Goal: Check status: Check status

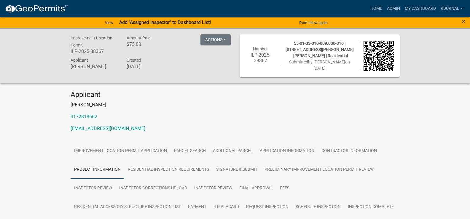
scroll to position [1383, 0]
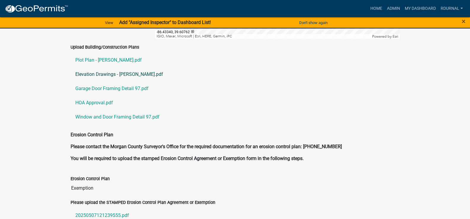
click at [102, 67] on link "Elevation Drawings - [PERSON_NAME].pdf" at bounding box center [235, 74] width 329 height 14
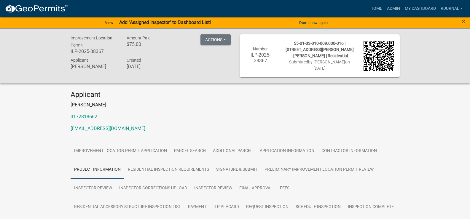
scroll to position [148, 0]
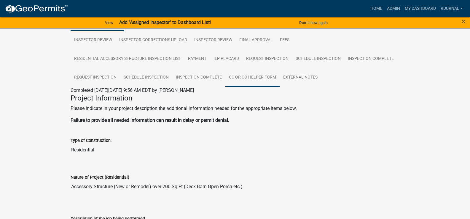
click at [265, 74] on link "CC or CO Helper Form" at bounding box center [253, 77] width 54 height 19
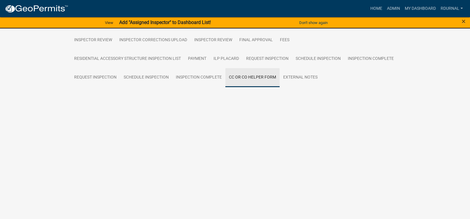
scroll to position [91, 0]
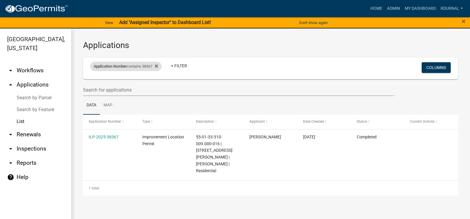
click at [129, 65] on div "Application Number contains 38367" at bounding box center [126, 66] width 72 height 9
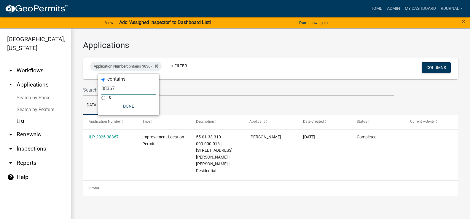
drag, startPoint x: 129, startPoint y: 88, endPoint x: 126, endPoint y: 87, distance: 3.8
click at [129, 88] on input "38367" at bounding box center [129, 89] width 54 height 12
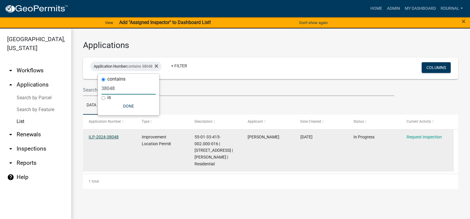
type input "38048"
click at [110, 137] on link "ILP-2024-38048" at bounding box center [104, 137] width 30 height 5
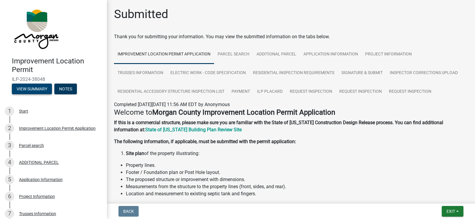
click at [32, 87] on button "View Summary" at bounding box center [32, 89] width 40 height 11
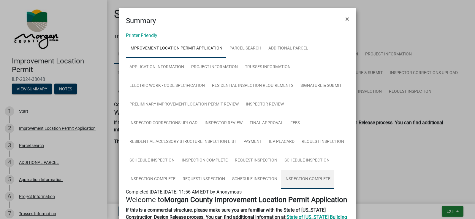
click at [310, 179] on link "Inspection Complete" at bounding box center [307, 179] width 53 height 19
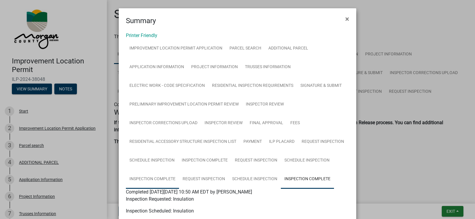
click at [164, 180] on link "Inspection Complete" at bounding box center [152, 179] width 53 height 19
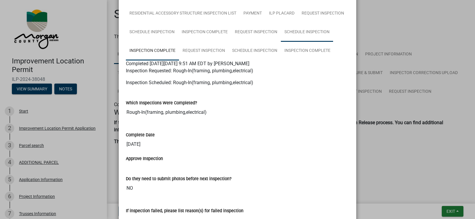
scroll to position [119, 0]
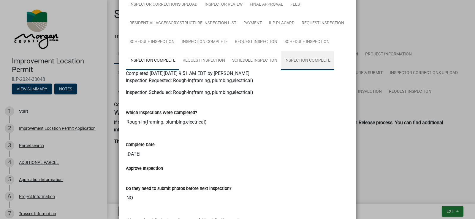
click at [293, 62] on link "Inspection Complete" at bounding box center [307, 60] width 53 height 19
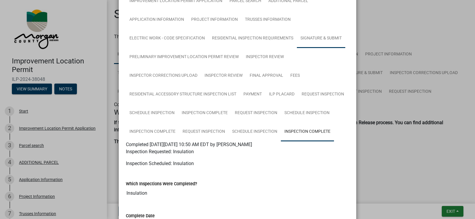
scroll to position [0, 0]
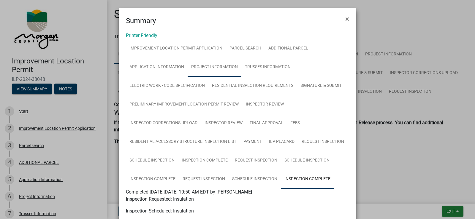
click at [224, 66] on link "Project Information" at bounding box center [215, 67] width 54 height 19
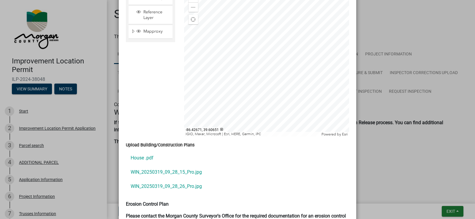
scroll to position [1247, 0]
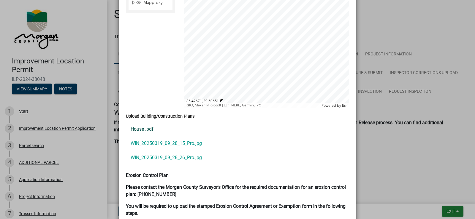
click at [145, 123] on link "House .pdf" at bounding box center [237, 129] width 223 height 14
click at [166, 137] on link "WIN_20250319_09_28_15_Pro.jpg" at bounding box center [237, 144] width 223 height 14
click at [155, 151] on link "WIN_20250319_09_28_26_Pro.jpg" at bounding box center [237, 158] width 223 height 14
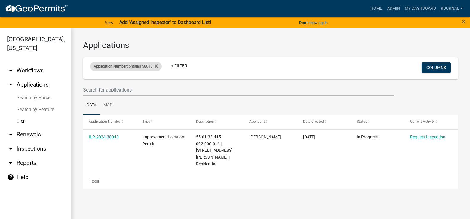
click at [126, 63] on div "Application Number contains 38048" at bounding box center [126, 66] width 72 height 9
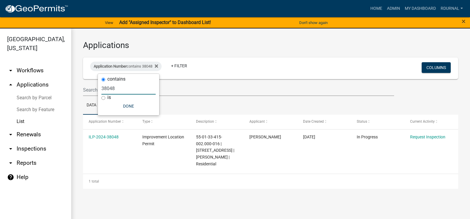
click at [125, 91] on input "38048" at bounding box center [129, 89] width 54 height 12
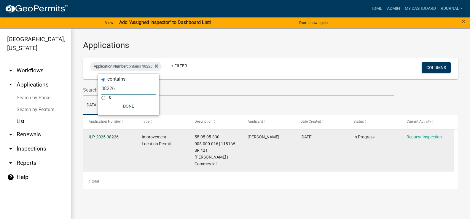
type input "38226"
click at [102, 135] on link "ILP-2025-38226" at bounding box center [104, 137] width 30 height 5
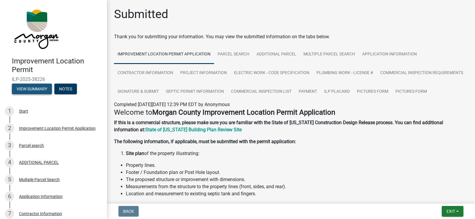
click at [32, 88] on button "View Summary" at bounding box center [32, 89] width 40 height 11
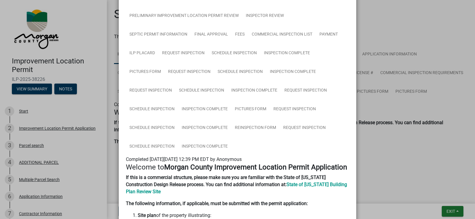
scroll to position [119, 0]
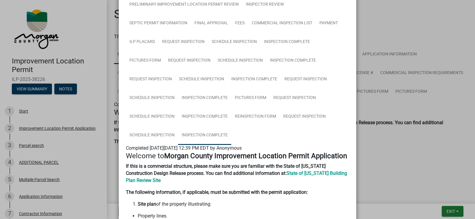
click at [212, 133] on link "Inspection Complete" at bounding box center [204, 135] width 53 height 19
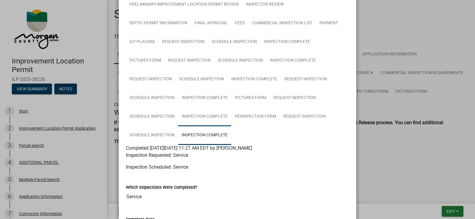
click at [212, 116] on link "Inspection Complete" at bounding box center [204, 116] width 53 height 19
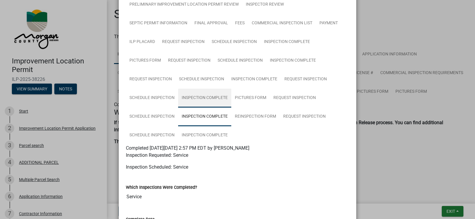
click at [209, 97] on link "Inspection Complete" at bounding box center [204, 98] width 53 height 19
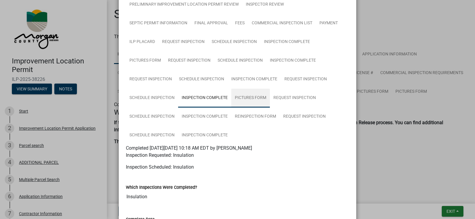
click at [245, 99] on link "Pictures Form" at bounding box center [250, 98] width 39 height 19
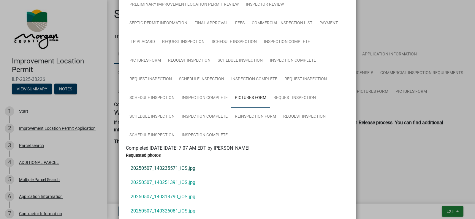
click at [177, 168] on link "20250507_140235571_iOS.jpg" at bounding box center [237, 168] width 223 height 14
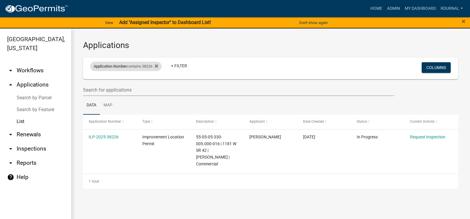
click at [128, 65] on div "Application Number contains 38226" at bounding box center [126, 66] width 72 height 9
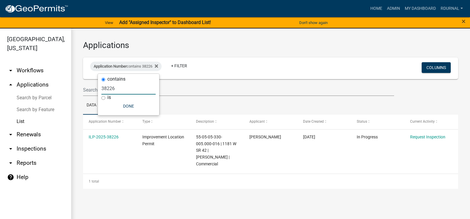
click at [126, 88] on input "38226" at bounding box center [129, 89] width 54 height 12
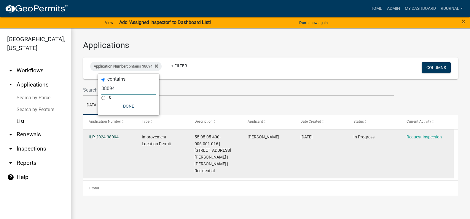
type input "38094"
click at [112, 136] on link "ILP-2024-38094" at bounding box center [104, 137] width 30 height 5
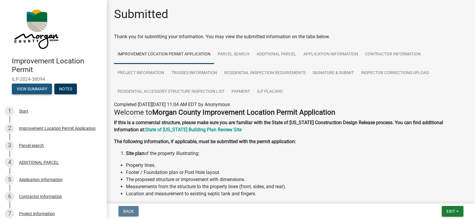
click at [20, 93] on button "View Summary" at bounding box center [32, 89] width 40 height 11
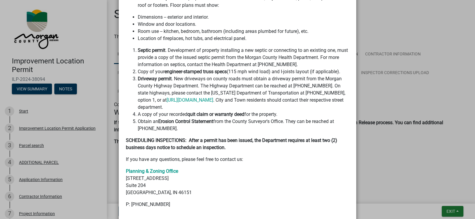
scroll to position [296, 0]
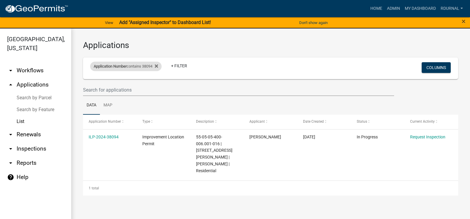
click at [124, 66] on span "Application Number" at bounding box center [110, 66] width 33 height 4
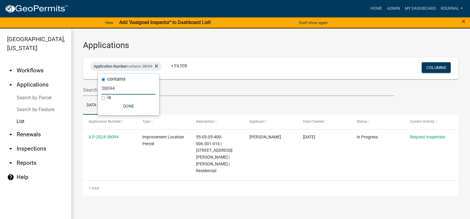
click at [128, 90] on input "38094" at bounding box center [129, 89] width 54 height 12
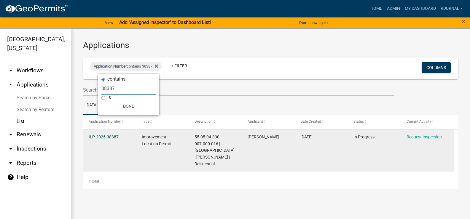
type input "38387"
click at [107, 137] on link "ILP-2025-38387" at bounding box center [104, 137] width 30 height 5
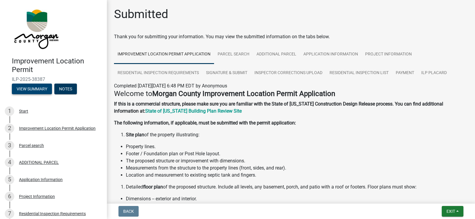
click at [36, 88] on button "View Summary" at bounding box center [32, 89] width 40 height 11
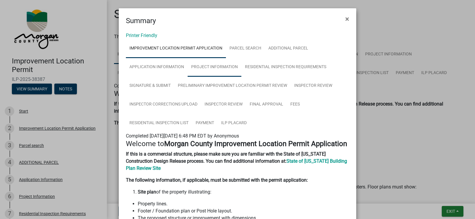
click at [226, 67] on link "Project Information" at bounding box center [215, 67] width 54 height 19
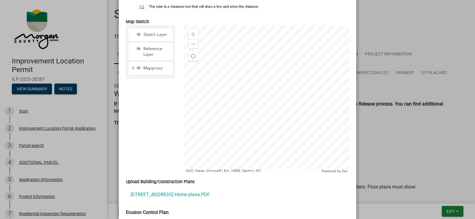
scroll to position [1306, 0]
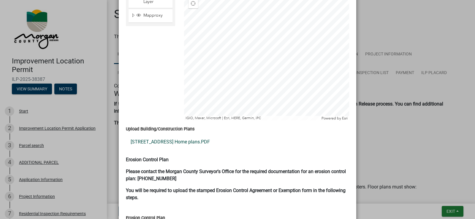
click at [186, 135] on link "[STREET_ADDRESS] Home plans.PDF" at bounding box center [237, 142] width 223 height 14
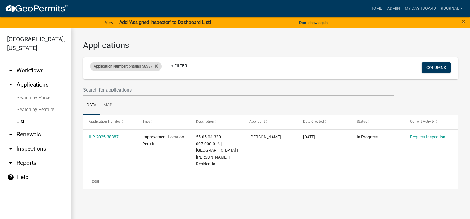
click at [130, 67] on div "Application Number contains 38387" at bounding box center [126, 66] width 72 height 9
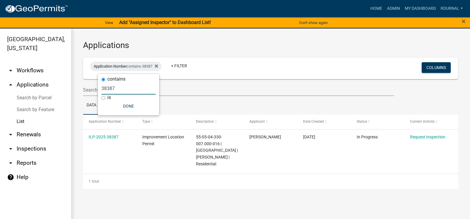
click at [133, 90] on input "38387" at bounding box center [129, 89] width 54 height 12
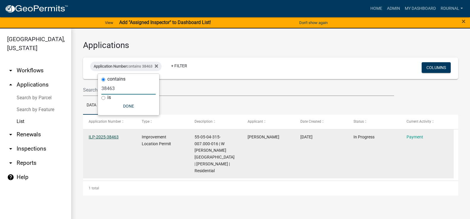
type input "38463"
click at [101, 138] on link "ILP-2025-38463" at bounding box center [104, 137] width 30 height 5
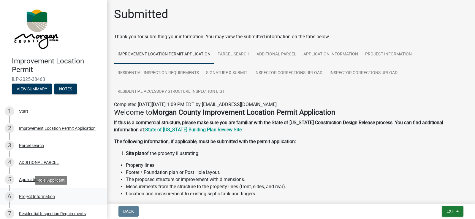
click at [40, 198] on div "Project Information" at bounding box center [37, 197] width 36 height 4
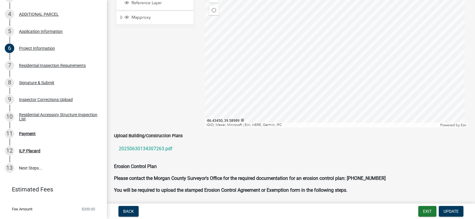
scroll to position [1098, 0]
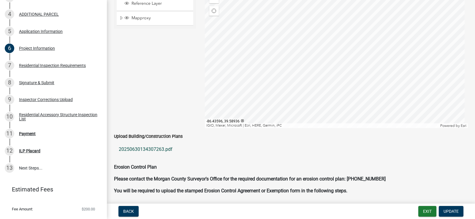
click at [144, 151] on link "20250630134307263.pdf" at bounding box center [291, 149] width 354 height 14
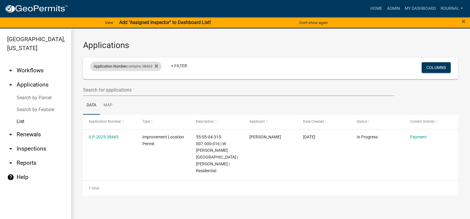
click at [141, 67] on div "Application Number contains 38463" at bounding box center [126, 66] width 72 height 9
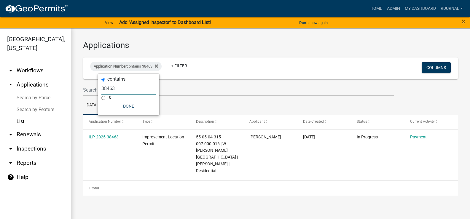
click at [122, 88] on input "38463" at bounding box center [129, 89] width 54 height 12
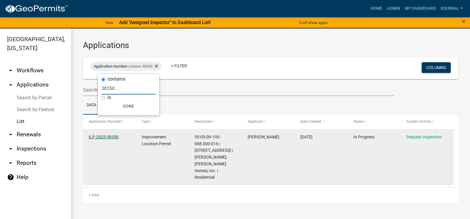
type input "38350"
click at [104, 135] on link "ILP-2025-38350" at bounding box center [104, 137] width 30 height 5
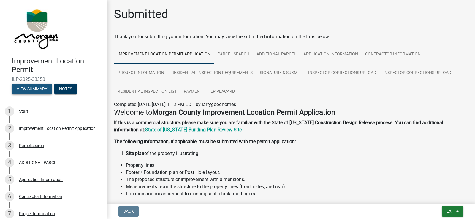
click at [31, 89] on button "View Summary" at bounding box center [32, 89] width 40 height 11
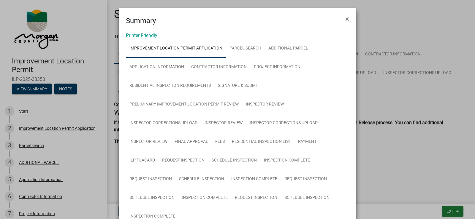
click at [147, 216] on link "Inspection Complete" at bounding box center [152, 216] width 53 height 19
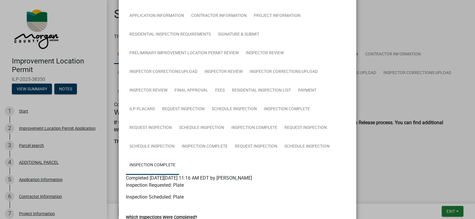
scroll to position [59, 0]
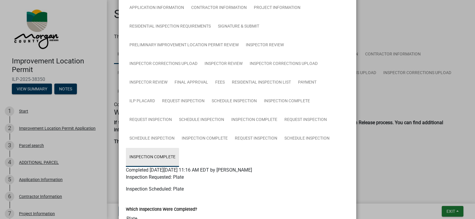
click at [149, 156] on link "Inspection Complete" at bounding box center [152, 157] width 53 height 19
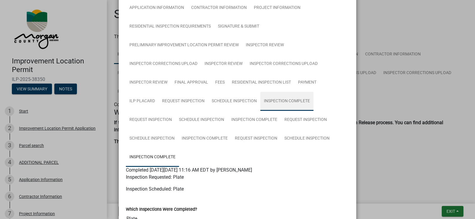
click at [279, 103] on link "Inspection Complete" at bounding box center [286, 101] width 53 height 19
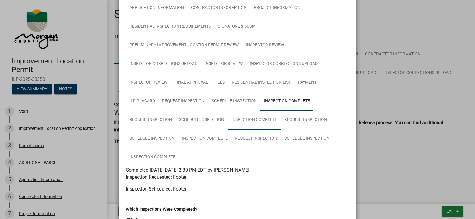
click at [251, 121] on link "Inspection Complete" at bounding box center [254, 120] width 53 height 19
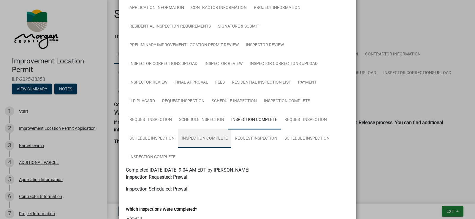
click at [199, 139] on link "Inspection Complete" at bounding box center [204, 138] width 53 height 19
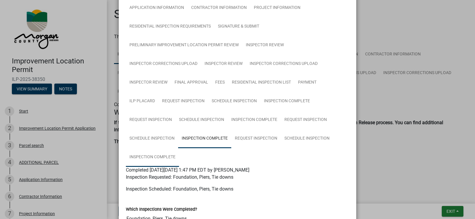
click at [161, 154] on link "Inspection Complete" at bounding box center [152, 157] width 53 height 19
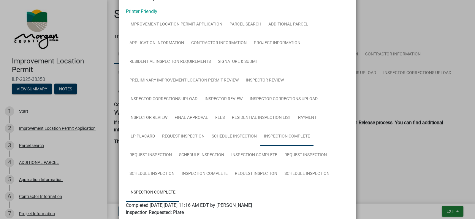
scroll to position [0, 0]
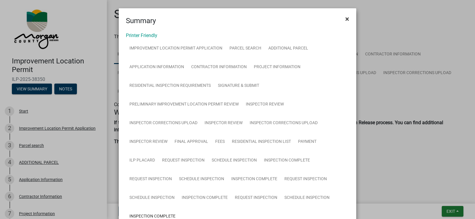
click at [347, 19] on button "×" at bounding box center [346, 19] width 13 height 17
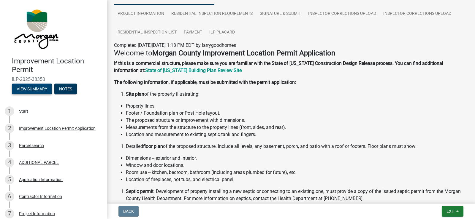
scroll to position [207, 0]
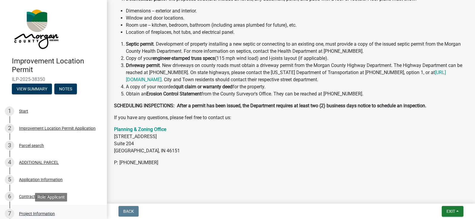
click at [41, 212] on div "Project Information" at bounding box center [37, 214] width 36 height 4
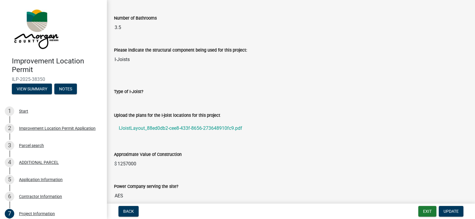
scroll to position [534, 0]
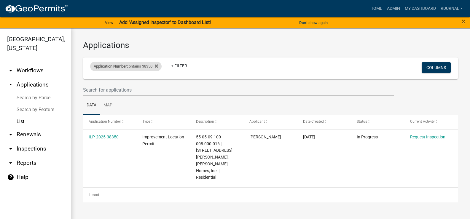
click at [120, 64] on div "Application Number contains 38350" at bounding box center [126, 66] width 72 height 9
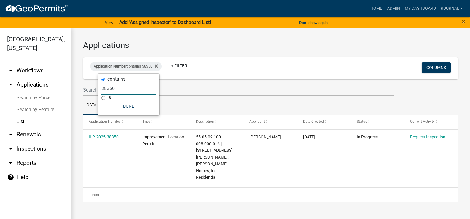
click at [136, 91] on input "38350" at bounding box center [129, 89] width 54 height 12
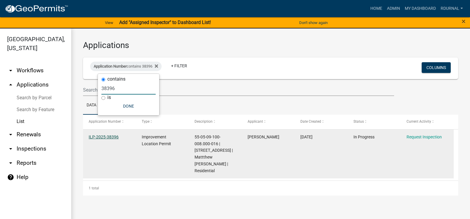
type input "38396"
click at [104, 139] on link "ILP-2025-38396" at bounding box center [104, 137] width 30 height 5
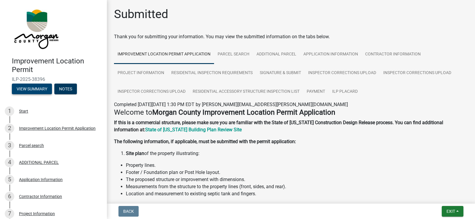
click at [38, 87] on button "View Summary" at bounding box center [32, 89] width 40 height 11
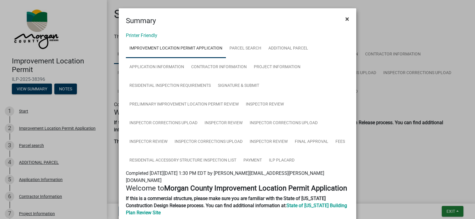
click at [346, 20] on span "×" at bounding box center [347, 19] width 4 height 8
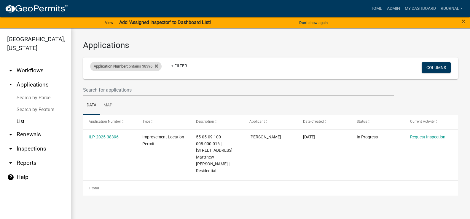
click at [137, 69] on div "Application Number contains 38396" at bounding box center [126, 66] width 72 height 9
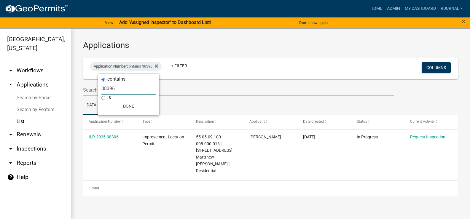
click at [139, 86] on input "38396" at bounding box center [129, 89] width 54 height 12
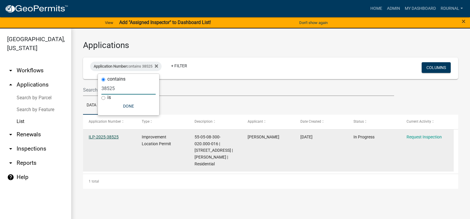
type input "38525"
click at [112, 139] on link "ILP-2025-38525" at bounding box center [104, 137] width 30 height 5
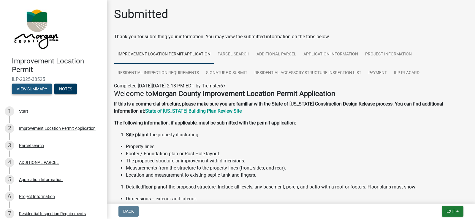
click at [37, 89] on button "View Summary" at bounding box center [32, 89] width 40 height 11
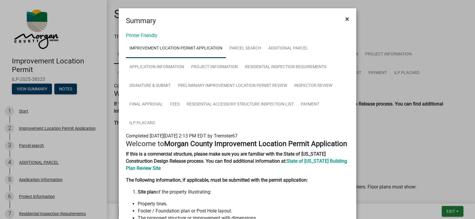
click at [345, 18] on span "×" at bounding box center [347, 19] width 4 height 8
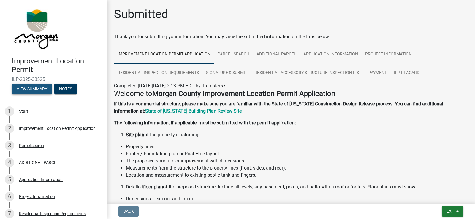
click at [38, 90] on button "View Summary" at bounding box center [32, 89] width 40 height 11
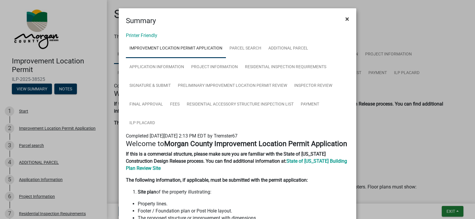
click at [343, 19] on button "×" at bounding box center [346, 19] width 13 height 17
